Goal: Information Seeking & Learning: Understand process/instructions

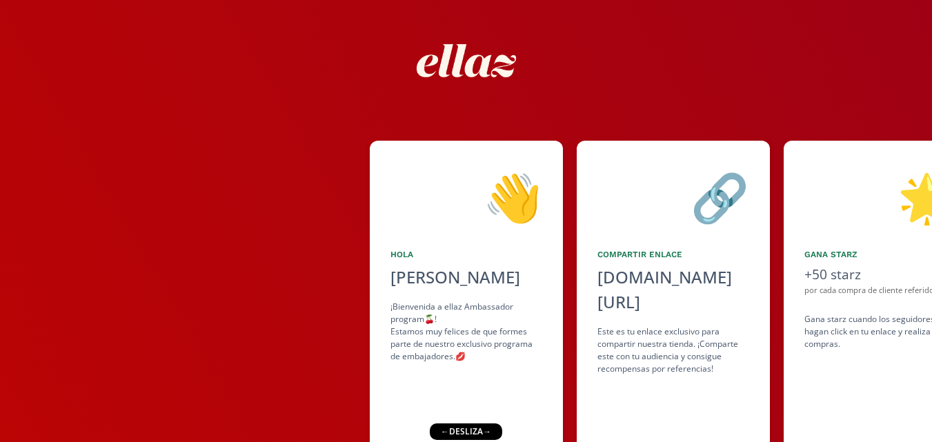
scroll to position [93, 0]
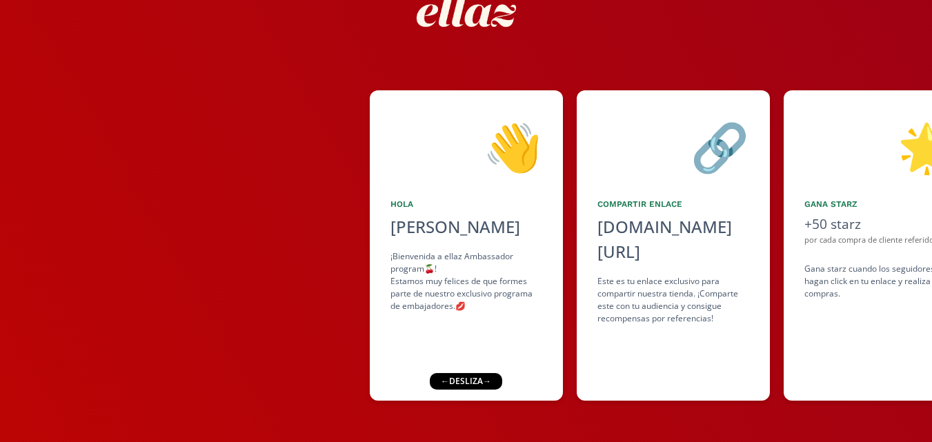
drag, startPoint x: 752, startPoint y: 306, endPoint x: 632, endPoint y: 322, distance: 121.7
click at [638, 321] on div "👋 [PERSON_NAME] ¡Bienvenida a ellaz Ambassador program🍒! Estamos muy felices de…" at bounding box center [466, 245] width 932 height 324
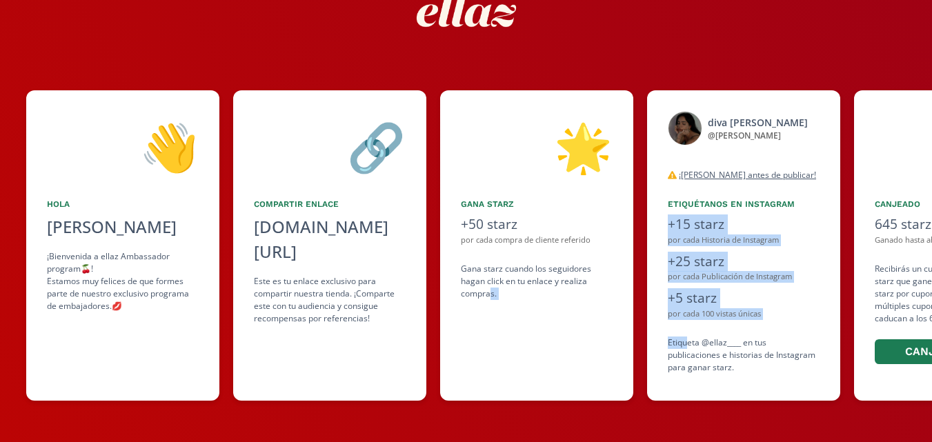
drag, startPoint x: 687, startPoint y: 339, endPoint x: 488, endPoint y: 350, distance: 199.5
click at [488, 350] on div "👋 [PERSON_NAME] ¡Bienvenida a ellaz Ambassador program🍒! Estamos muy felices de…" at bounding box center [466, 245] width 932 height 324
click at [784, 244] on div "por cada Historia de Instagram" at bounding box center [743, 240] width 152 height 12
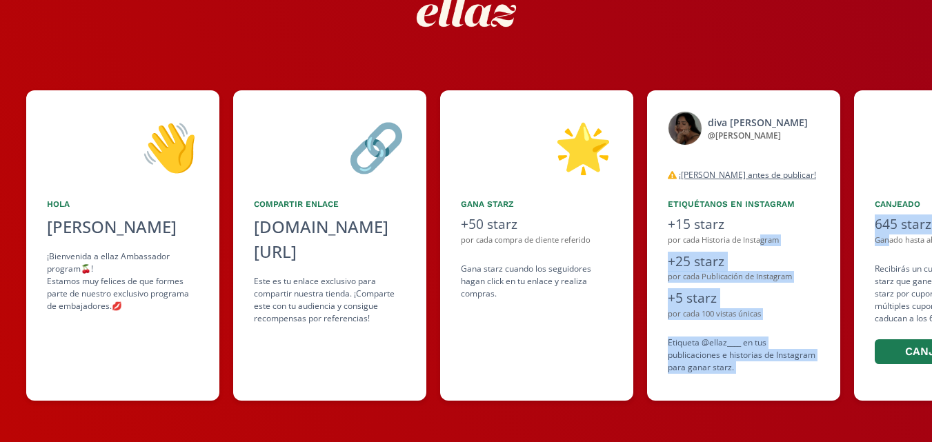
drag, startPoint x: 888, startPoint y: 237, endPoint x: 761, endPoint y: 245, distance: 127.1
click at [761, 245] on div "👋 [PERSON_NAME] ¡Bienvenida a ellaz Ambassador program🍒! Estamos muy felices de…" at bounding box center [466, 245] width 932 height 324
click at [805, 238] on div "por cada Historia de Instagram" at bounding box center [743, 240] width 152 height 12
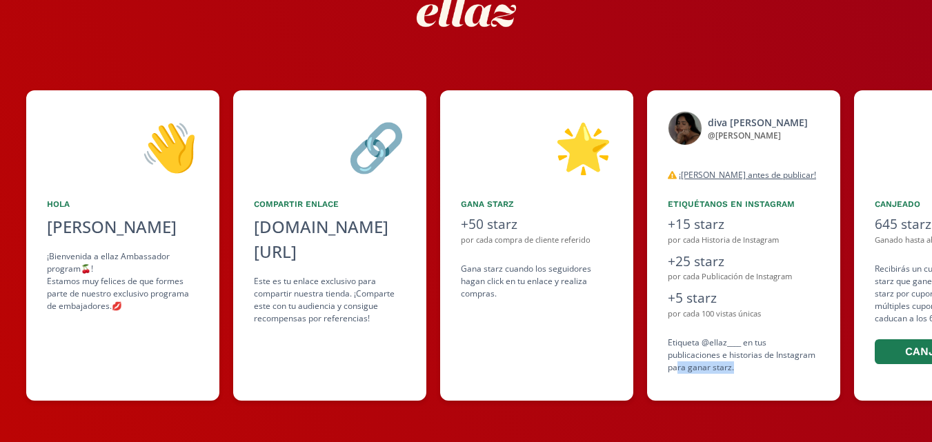
drag, startPoint x: 796, startPoint y: 373, endPoint x: 678, endPoint y: 370, distance: 118.6
click at [678, 370] on div "Etiqueta @ellaz____ en tus publicaciones e historias de Instagram para ganar st…" at bounding box center [743, 354] width 152 height 37
click at [728, 328] on div "diva [PERSON_NAME] @ [PERSON_NAME] desconectado ¡[PERSON_NAME] antes de publica…" at bounding box center [743, 245] width 193 height 310
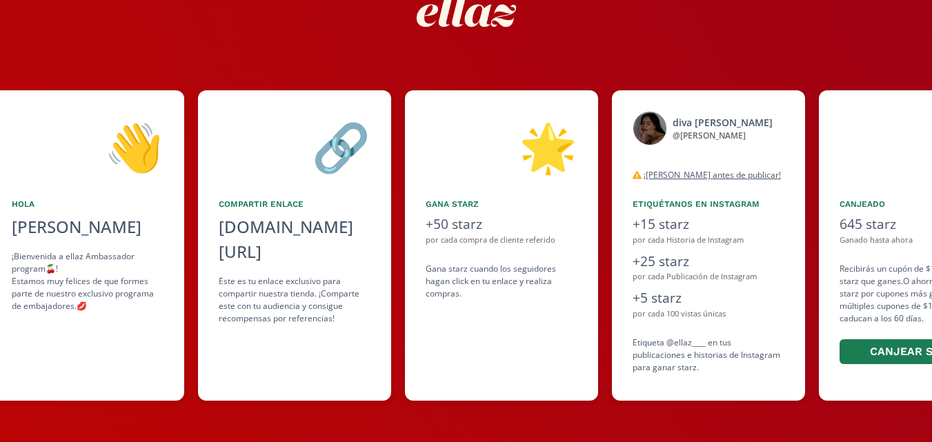
scroll to position [0, 267]
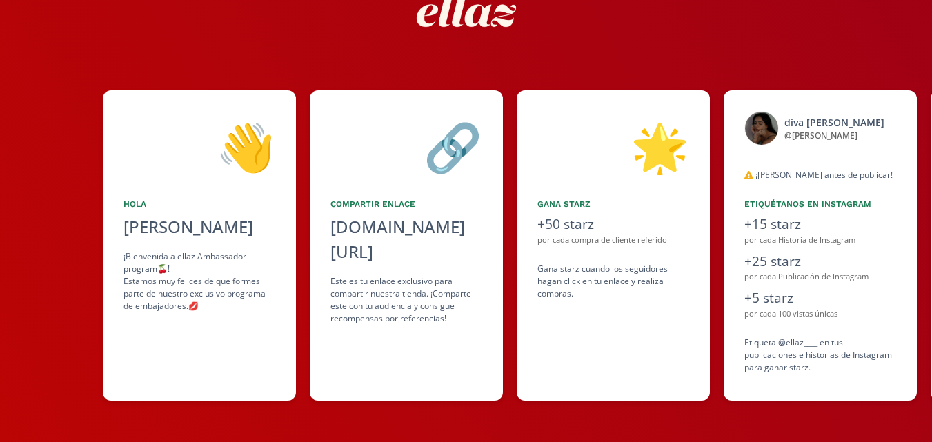
drag, startPoint x: 902, startPoint y: 155, endPoint x: 941, endPoint y: 164, distance: 40.3
click at [931, 164] on html "👋 [PERSON_NAME] ¡Bienvenida a ellaz Ambassador program🍒! Estamos muy felices de…" at bounding box center [466, 128] width 932 height 442
